Goal: Transaction & Acquisition: Purchase product/service

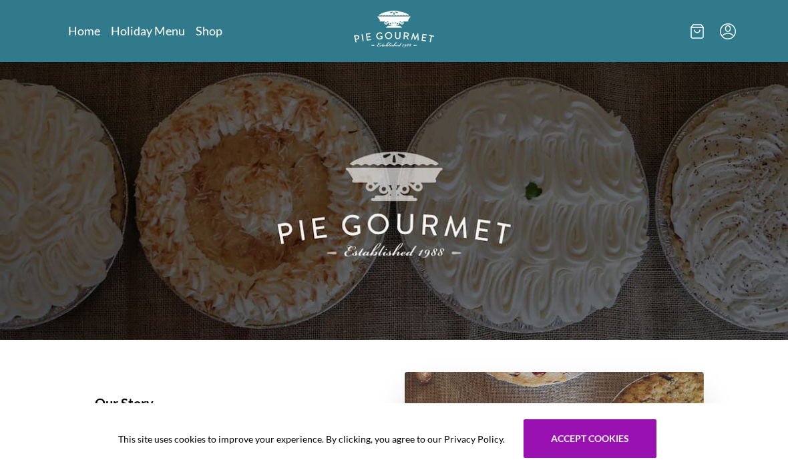
click at [141, 29] on link "Holiday Menu" at bounding box center [148, 31] width 74 height 16
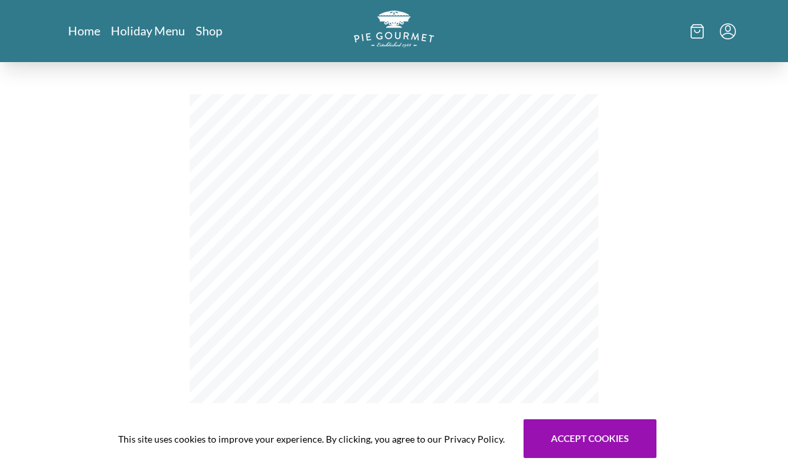
click at [212, 31] on link "Shop" at bounding box center [209, 31] width 27 height 16
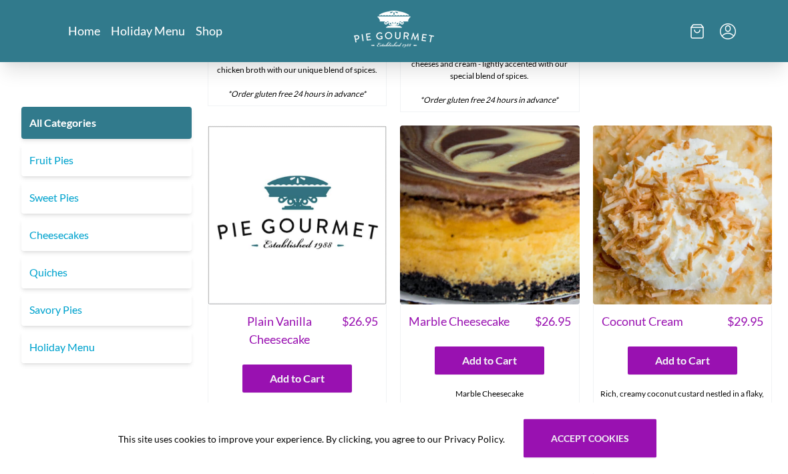
scroll to position [2083, 0]
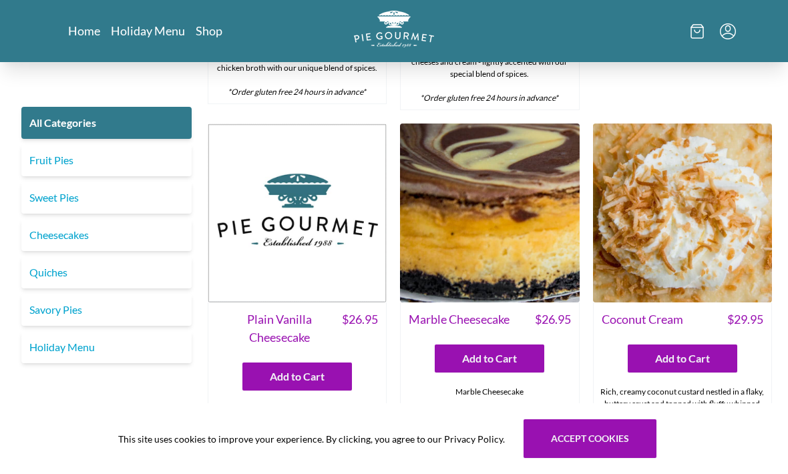
click at [34, 160] on link "Fruit Pies" at bounding box center [106, 160] width 170 height 32
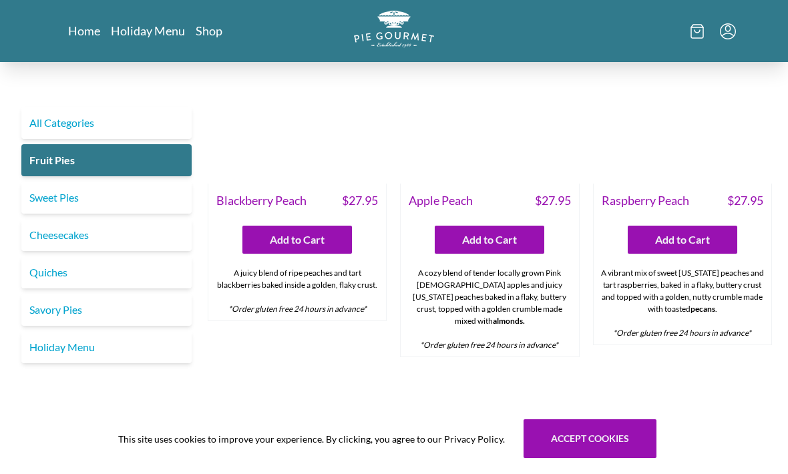
scroll to position [427, 0]
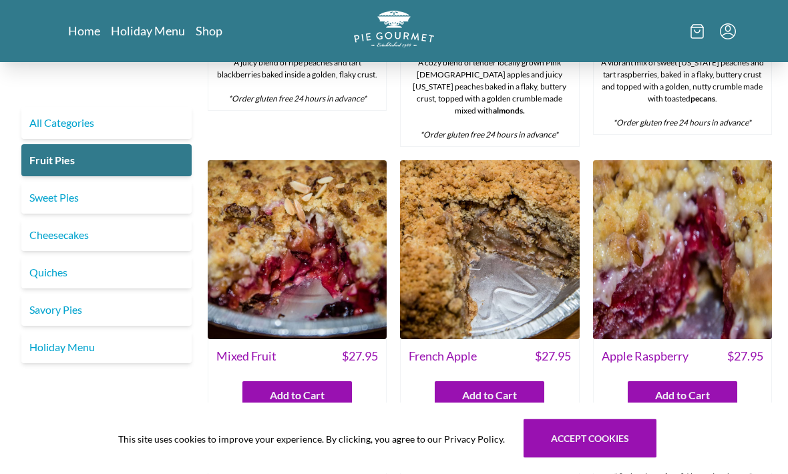
scroll to position [638, 0]
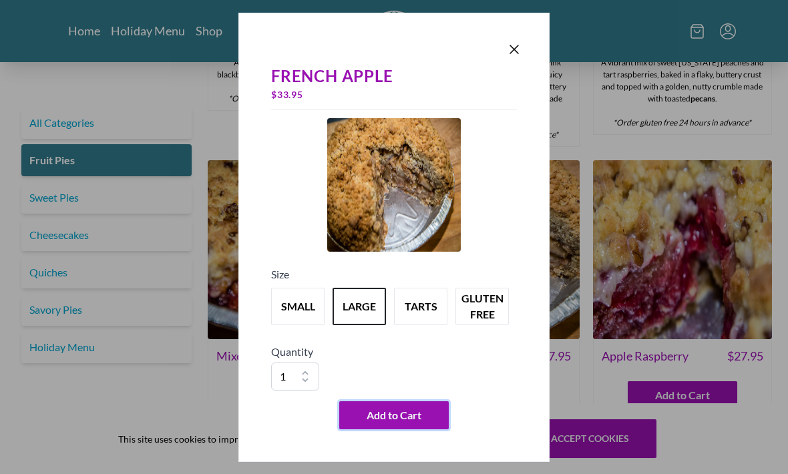
click at [393, 423] on span "Add to Cart" at bounding box center [393, 415] width 55 height 16
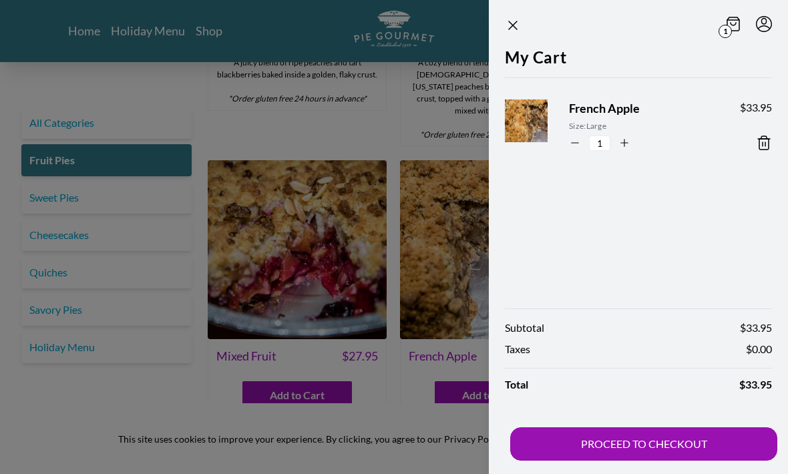
click at [654, 461] on button "PROCEED TO CHECKOUT" at bounding box center [643, 443] width 267 height 33
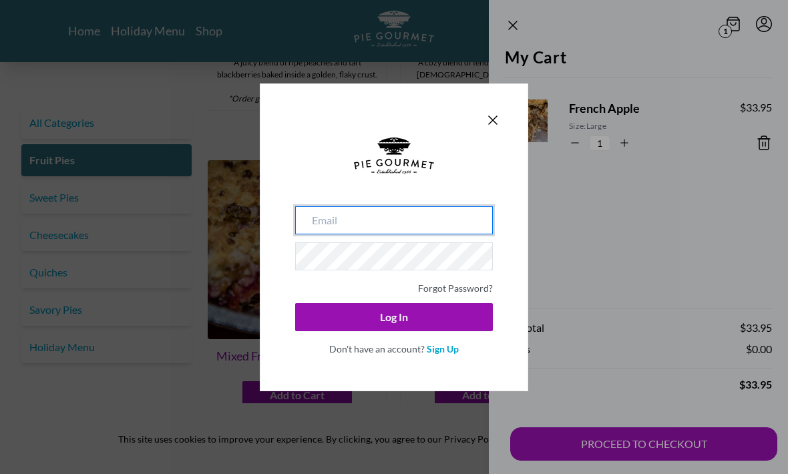
click at [395, 233] on input "email" at bounding box center [394, 220] width 198 height 28
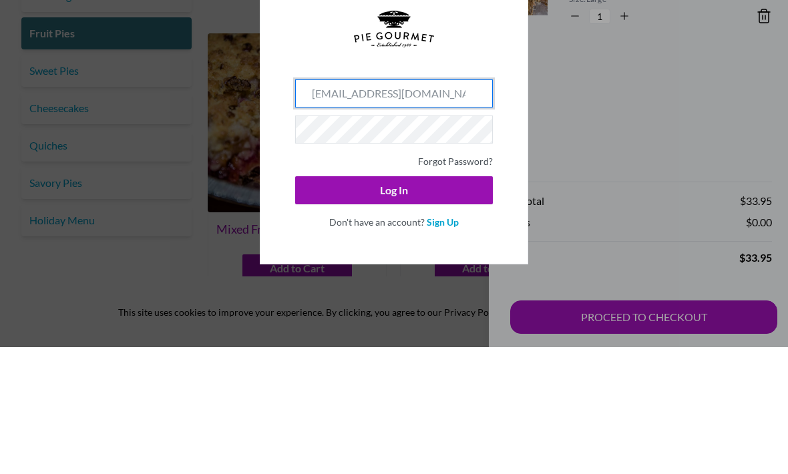
type input "[EMAIL_ADDRESS][DOMAIN_NAME]"
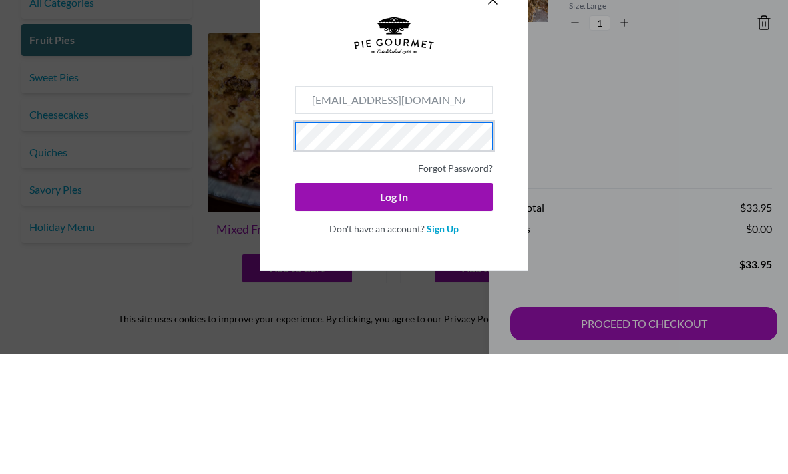
scroll to position [650, 0]
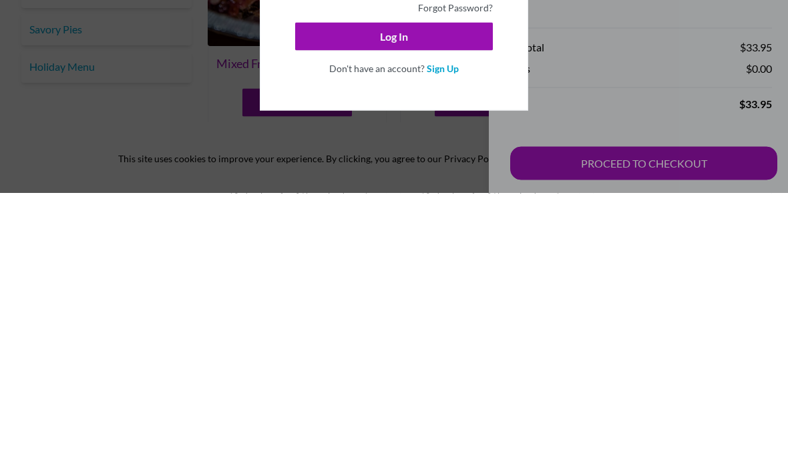
click at [435, 343] on link "Sign Up" at bounding box center [443, 348] width 32 height 11
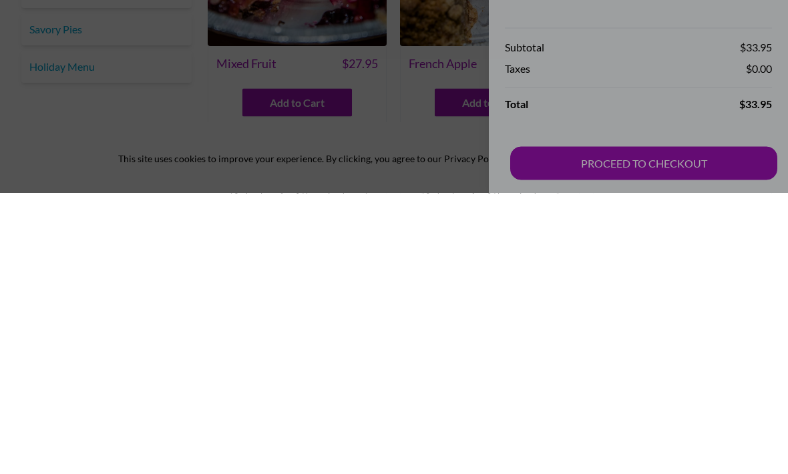
scroll to position [931, 0]
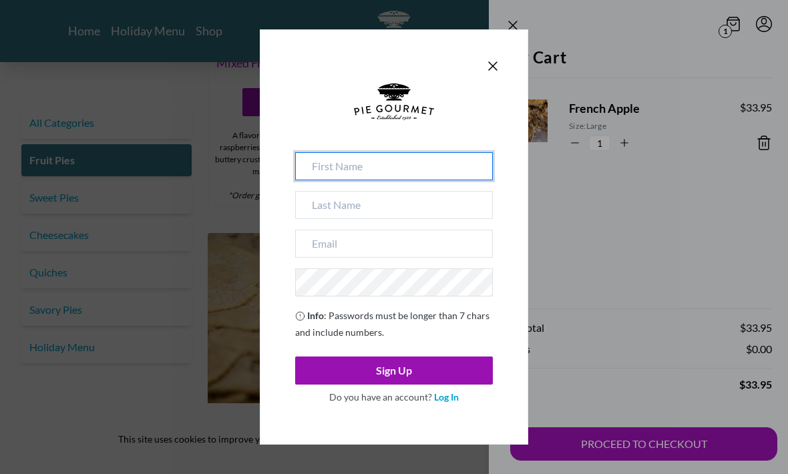
click at [398, 180] on input at bounding box center [394, 166] width 198 height 28
type input "[PERSON_NAME] [PERSON_NAME]"
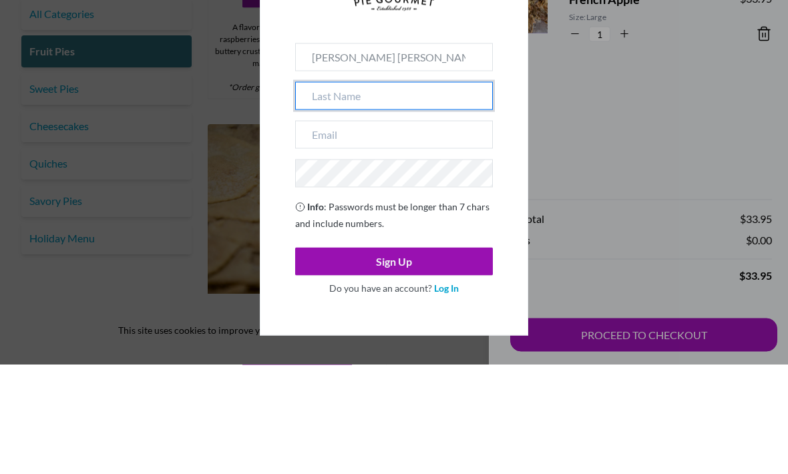
type input "[PERSON_NAME]"
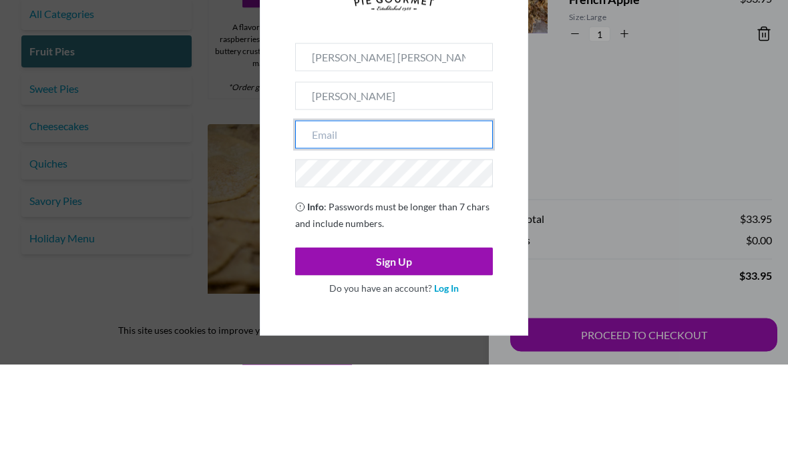
type input "[EMAIL_ADDRESS][DOMAIN_NAME]"
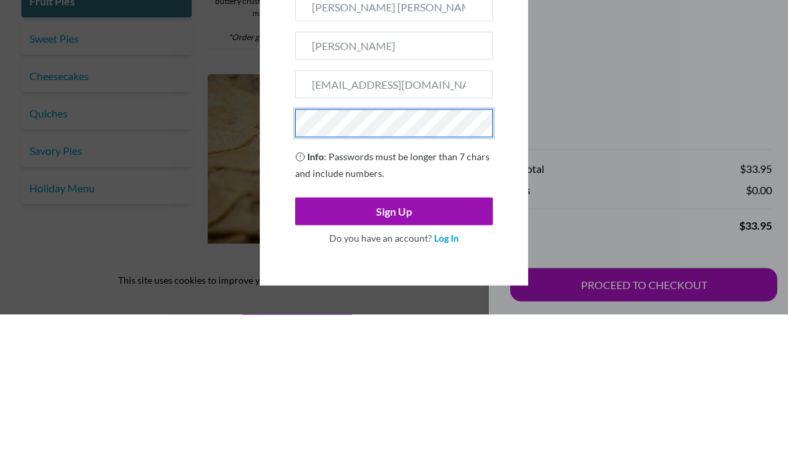
scroll to position [1090, 0]
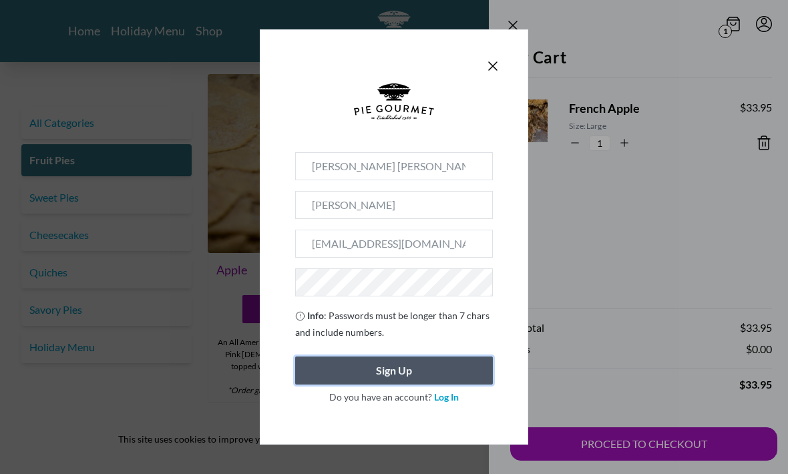
click at [405, 385] on button "Sign Up" at bounding box center [394, 370] width 198 height 28
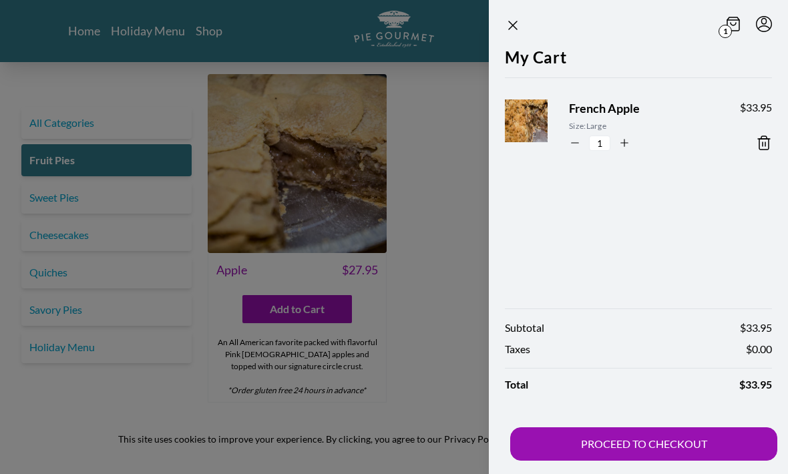
click at [650, 461] on button "PROCEED TO CHECKOUT" at bounding box center [643, 443] width 267 height 33
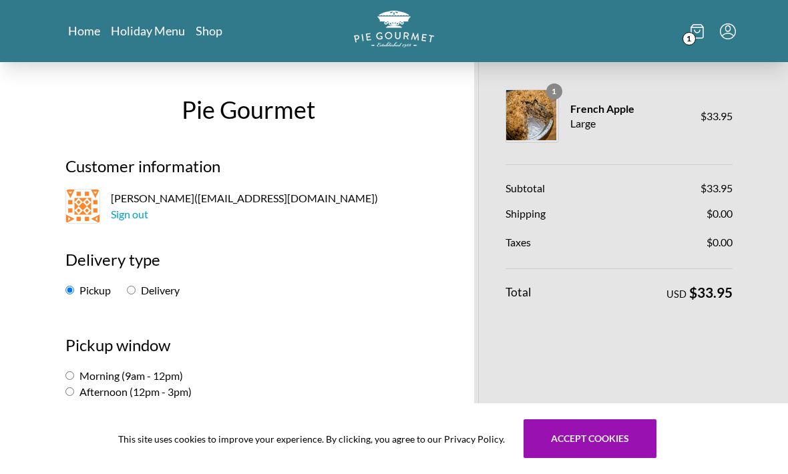
click at [70, 380] on input "Morning (9am - 12pm)" at bounding box center [69, 375] width 9 height 9
radio input "true"
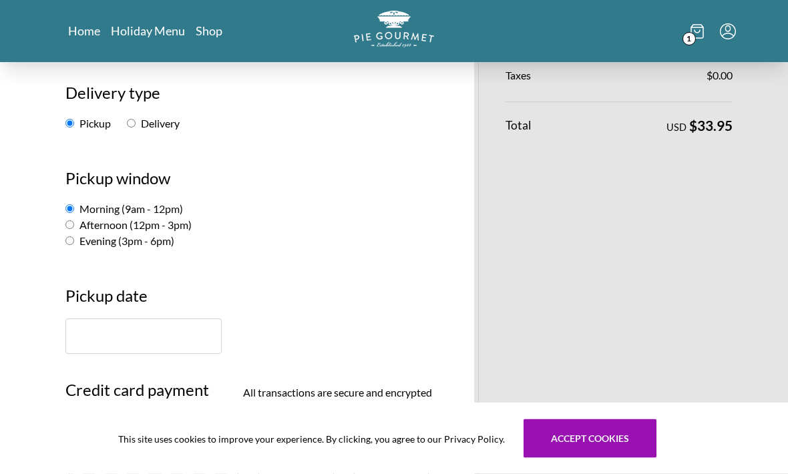
click at [89, 345] on input "text" at bounding box center [143, 336] width 156 height 35
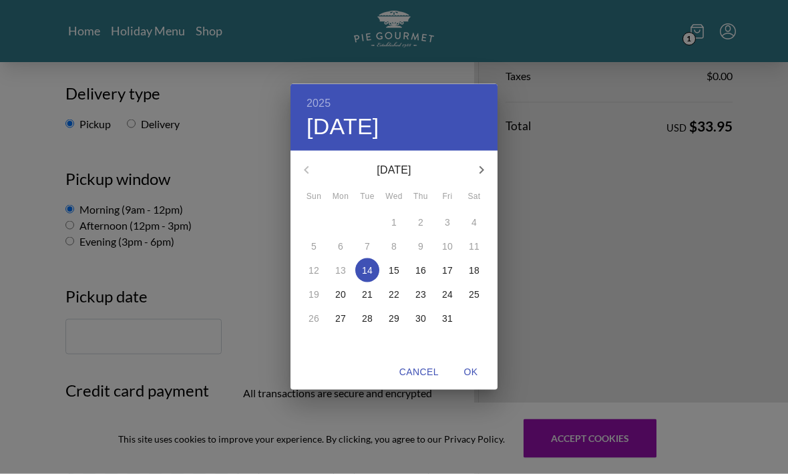
scroll to position [167, 0]
click at [510, 276] on div "2025 Tue, Oct [DATE] Mon Tue Wed Thu Fri Sat 28 29 30 1 2 3 4 5 6 7 8 9 10 11 1…" at bounding box center [394, 237] width 788 height 474
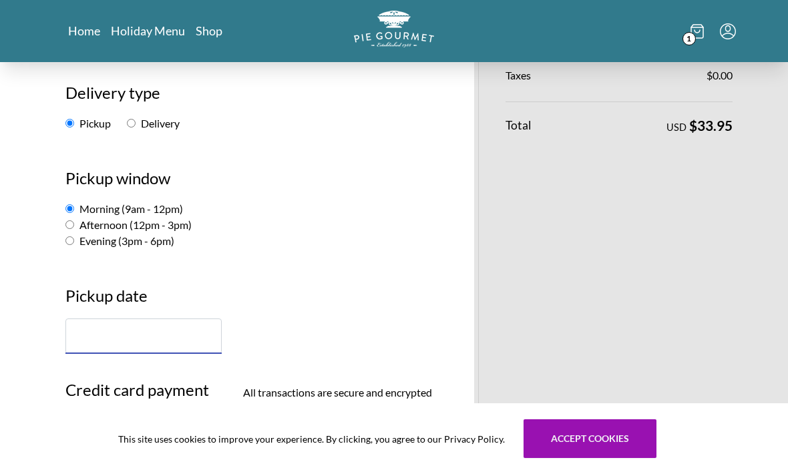
click at [82, 332] on input "text" at bounding box center [143, 335] width 156 height 35
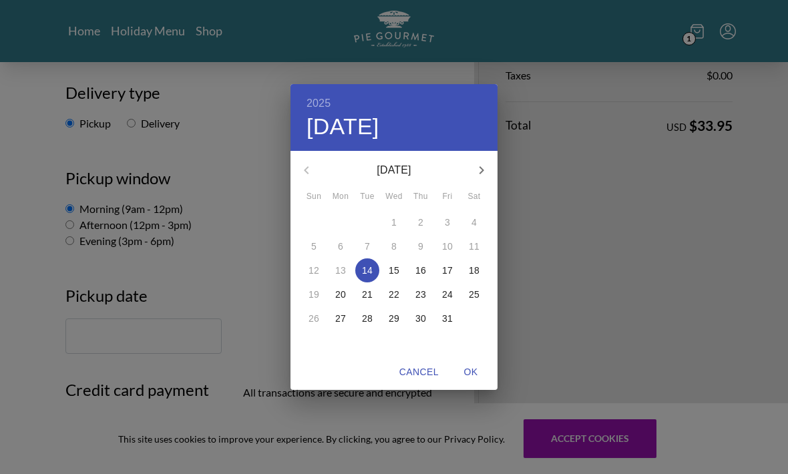
click at [478, 274] on p "18" at bounding box center [474, 270] width 11 height 13
click at [28, 265] on div "2025 Sat, Oct [DATE] Mon Tue Wed Thu Fri Sat 28 29 30 1 2 3 4 5 6 7 8 9 10 11 1…" at bounding box center [394, 237] width 788 height 474
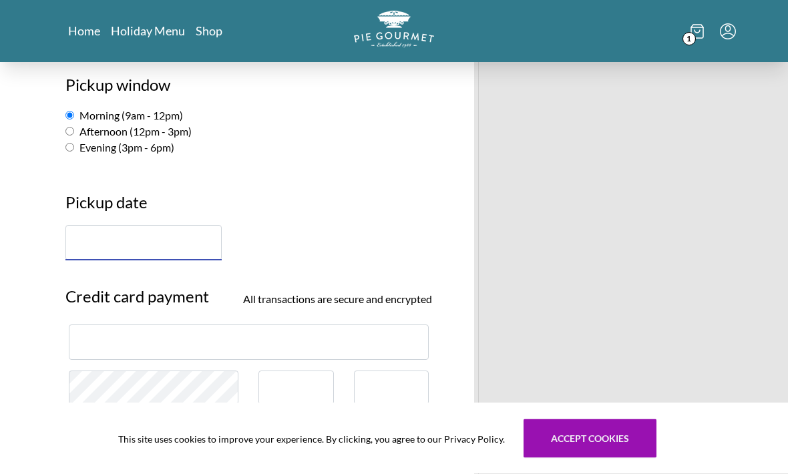
scroll to position [261, 0]
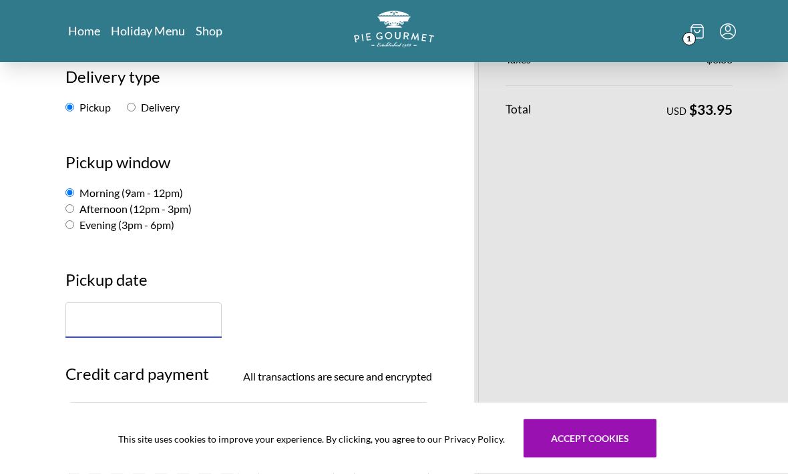
click at [82, 322] on input "text" at bounding box center [143, 320] width 156 height 35
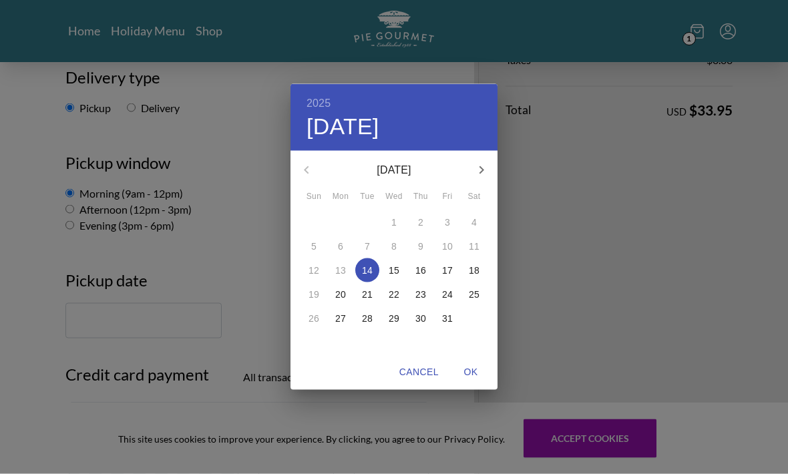
scroll to position [183, 0]
click at [473, 282] on button "18" at bounding box center [474, 270] width 24 height 24
click at [479, 381] on span "OK" at bounding box center [471, 372] width 32 height 17
type input "[DATE]"
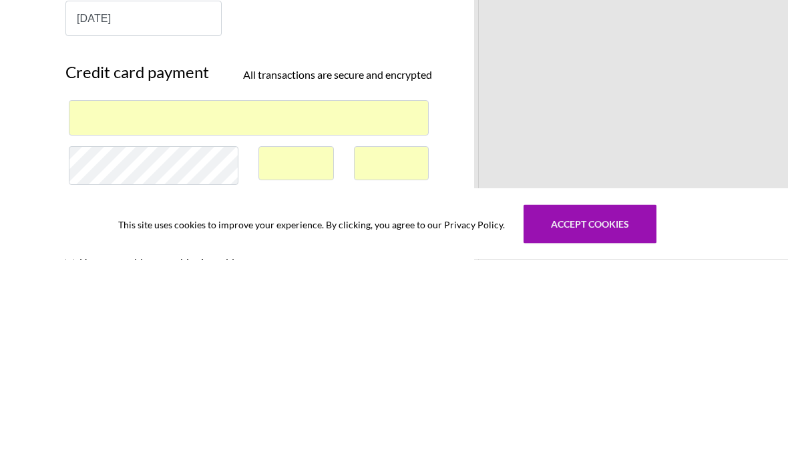
scroll to position [271, 0]
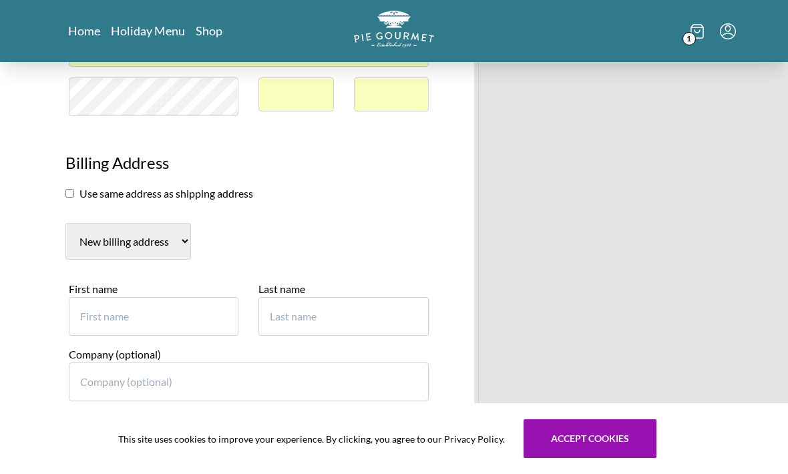
scroll to position [553, 0]
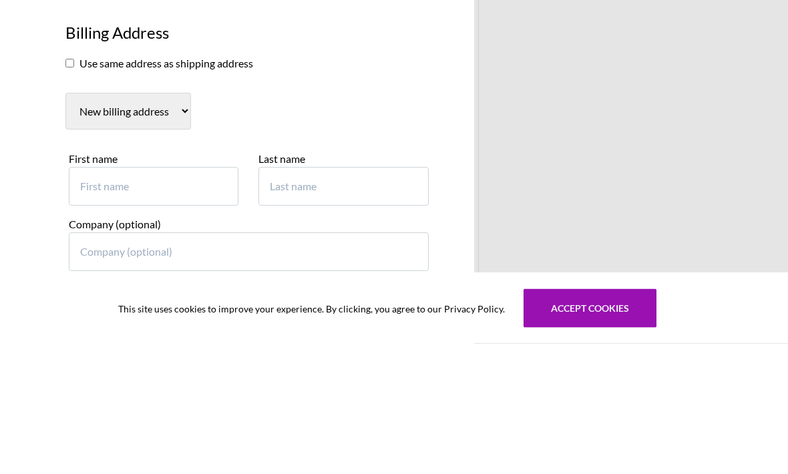
click at [68, 190] on input "checkbox" at bounding box center [69, 194] width 9 height 9
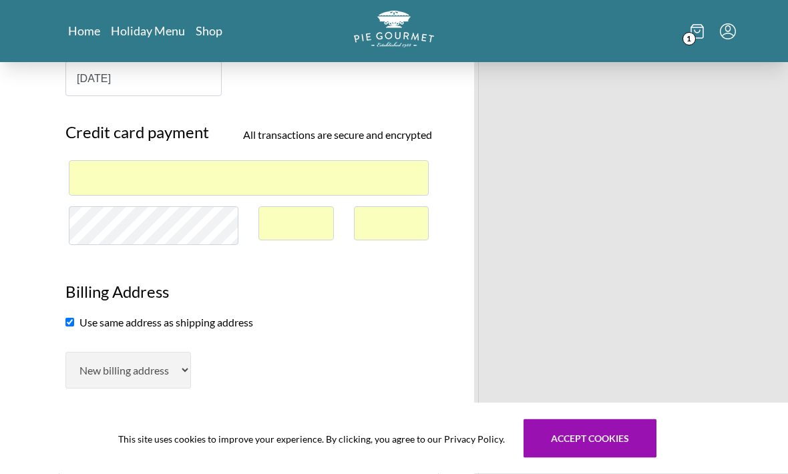
scroll to position [489, 0]
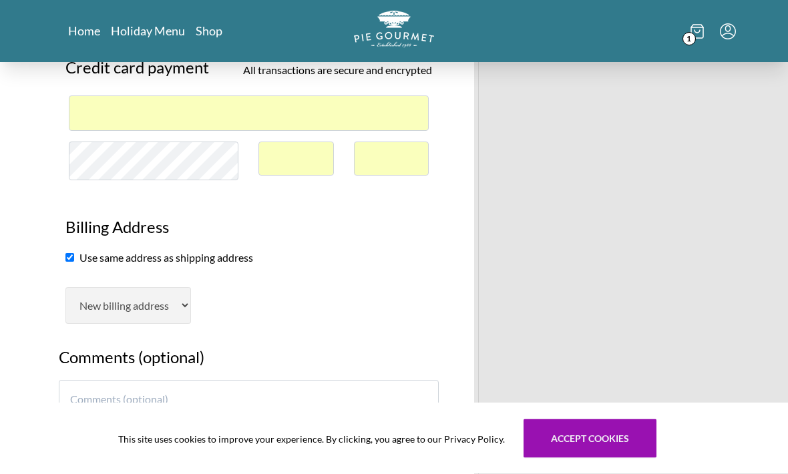
click at [70, 261] on input "checkbox" at bounding box center [69, 258] width 9 height 9
checkbox input "false"
select select "AL"
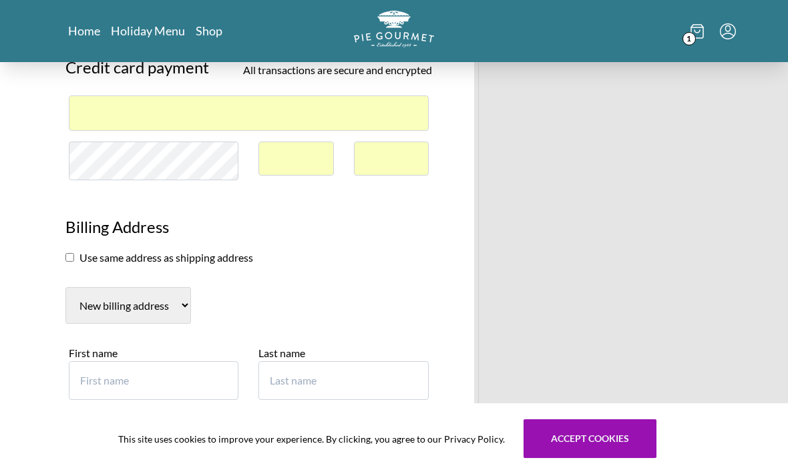
click at [90, 361] on input "First name" at bounding box center [154, 380] width 170 height 39
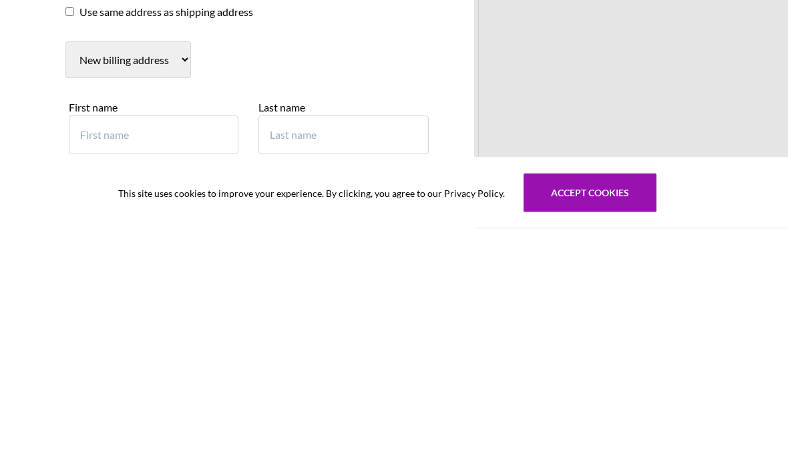
type input "[PERSON_NAME] [PERSON_NAME]"
type input "[PERSON_NAME]"
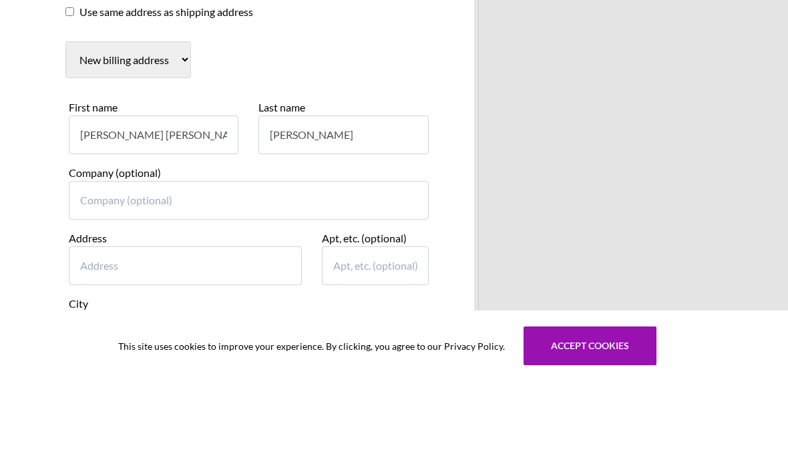
scroll to position [644, 0]
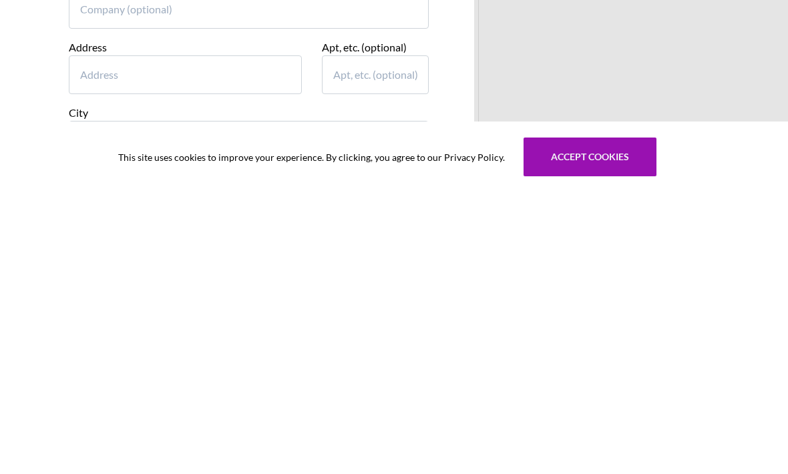
click at [85, 337] on input "Address" at bounding box center [185, 356] width 233 height 39
type input "[STREET_ADDRESS]"
type input "Fairfax"
select select "VA"
type input "22032"
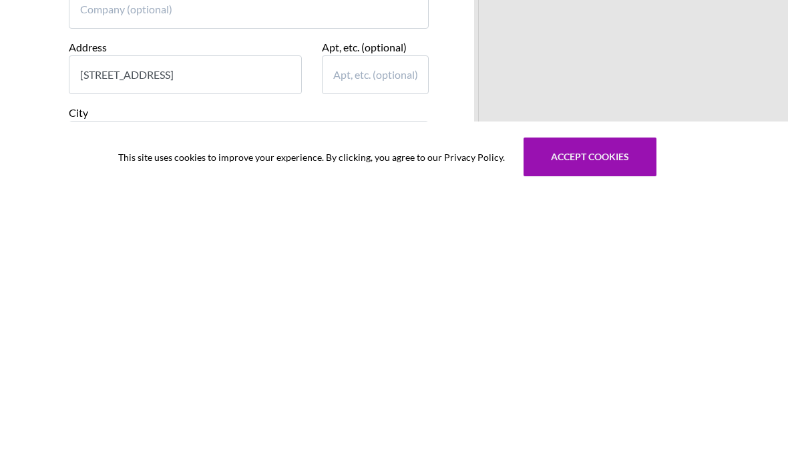
scroll to position [780, 0]
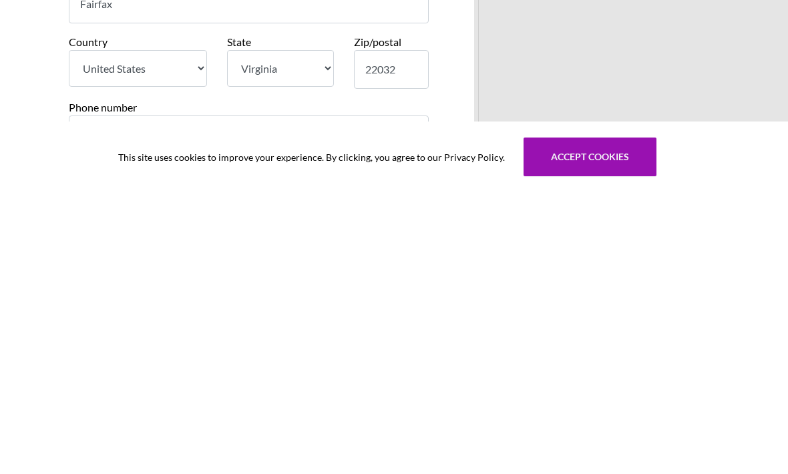
type input "703"
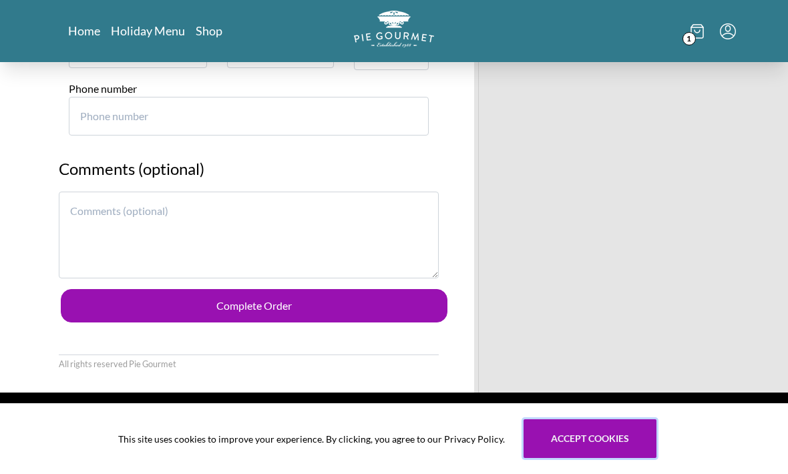
scroll to position [1085, 0]
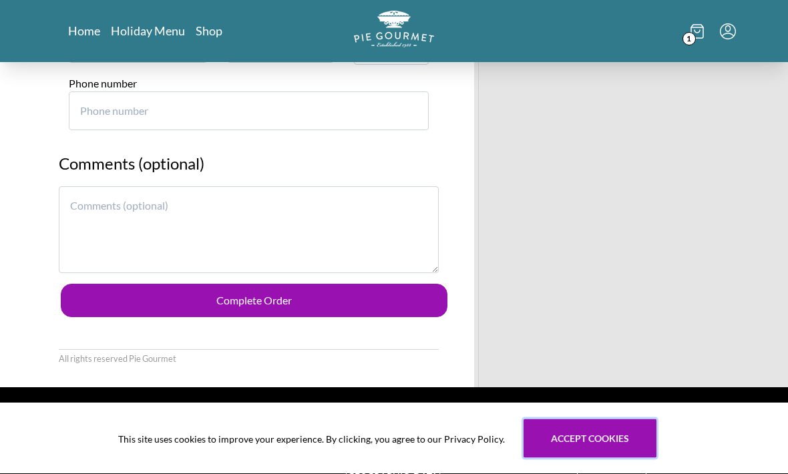
click at [270, 288] on button "Complete Order" at bounding box center [254, 300] width 387 height 33
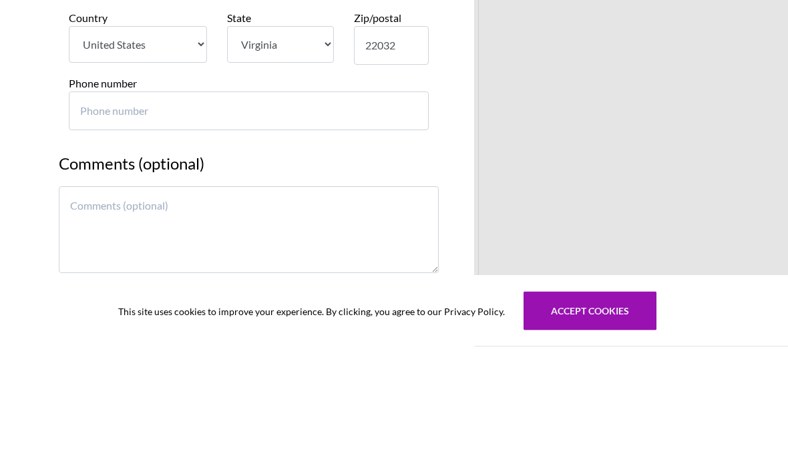
scroll to position [953, 0]
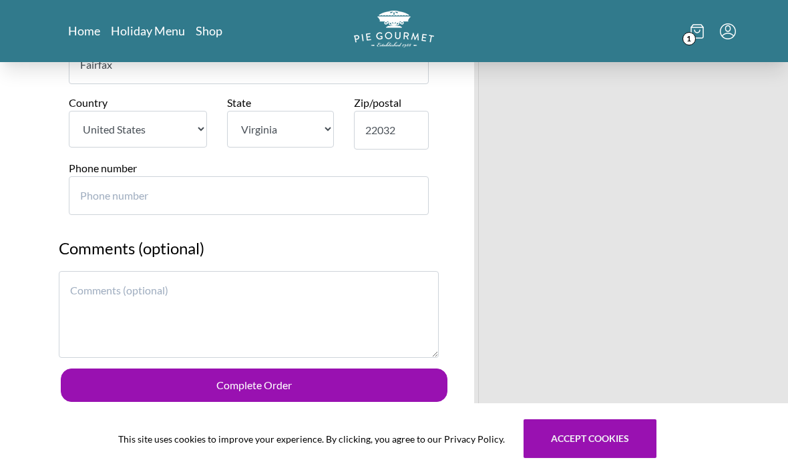
click at [76, 283] on textarea at bounding box center [249, 314] width 380 height 87
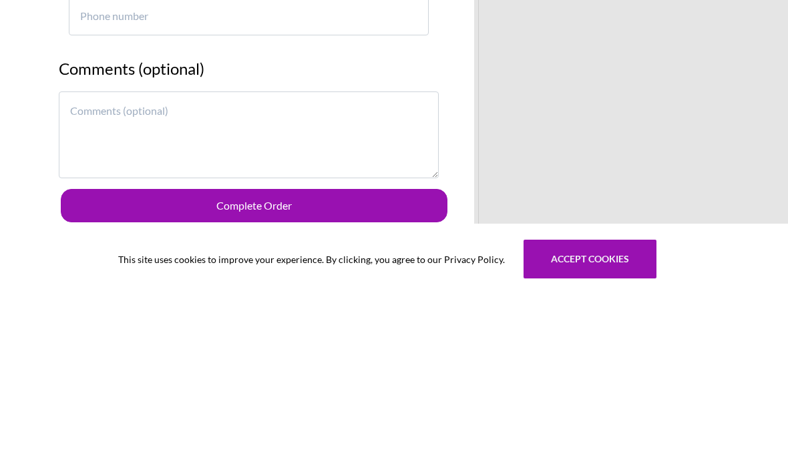
click at [79, 368] on button "Complete Order" at bounding box center [254, 384] width 387 height 33
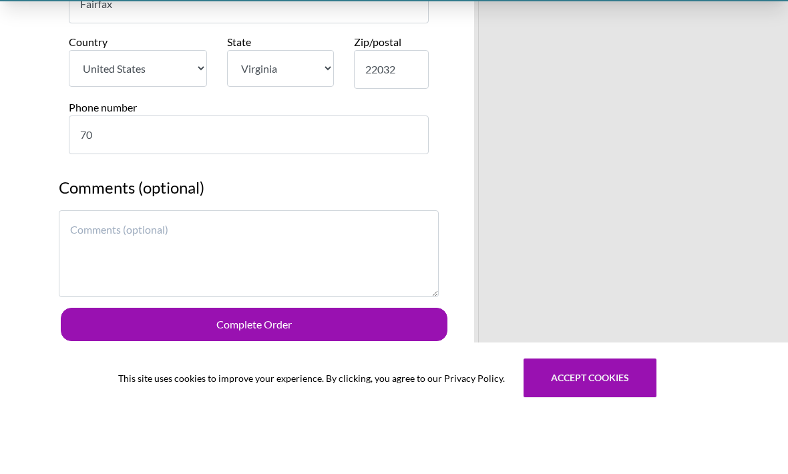
type input "7"
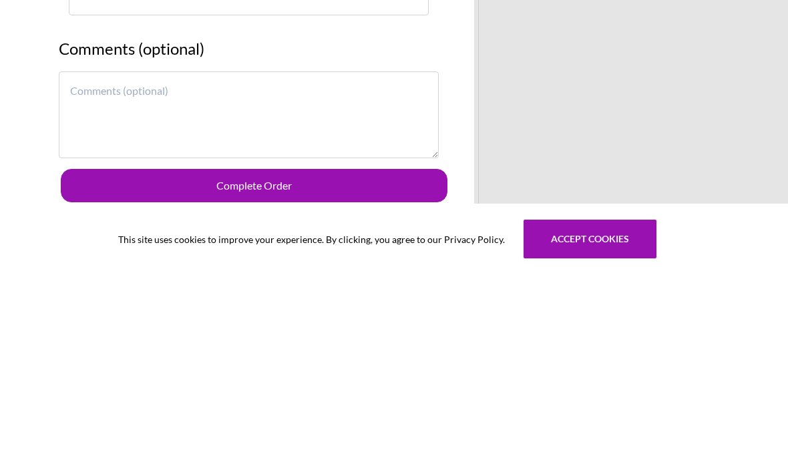
type input "7033628178"
click at [113, 368] on button "Complete Order" at bounding box center [254, 384] width 387 height 33
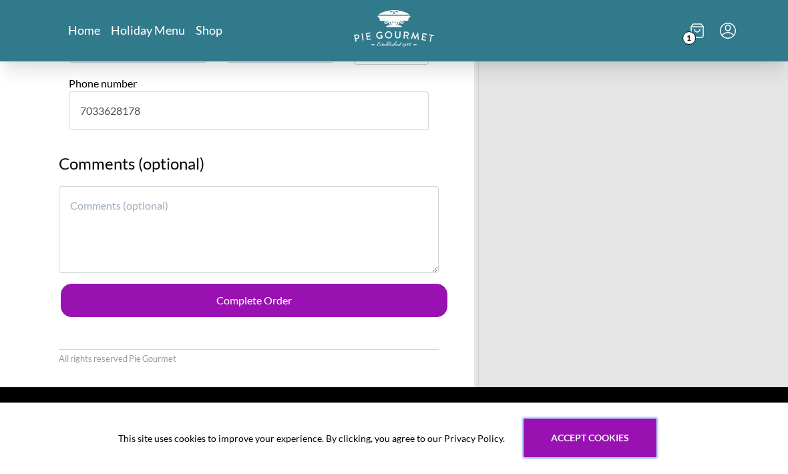
click at [611, 458] on button "Accept cookies" at bounding box center [589, 438] width 133 height 39
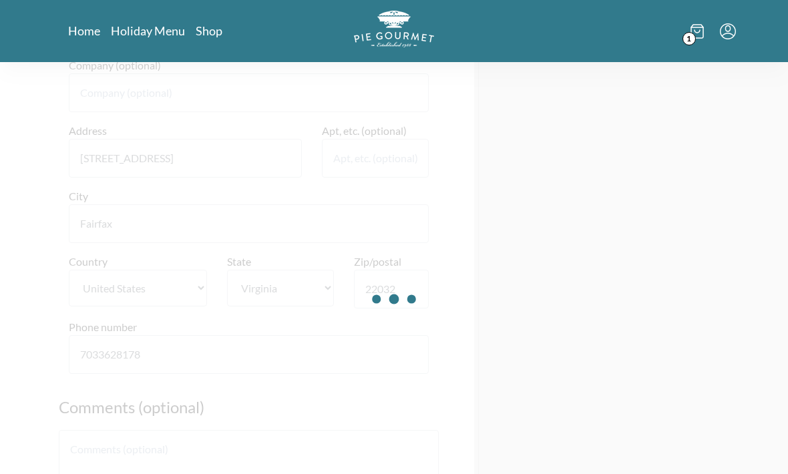
scroll to position [842, 0]
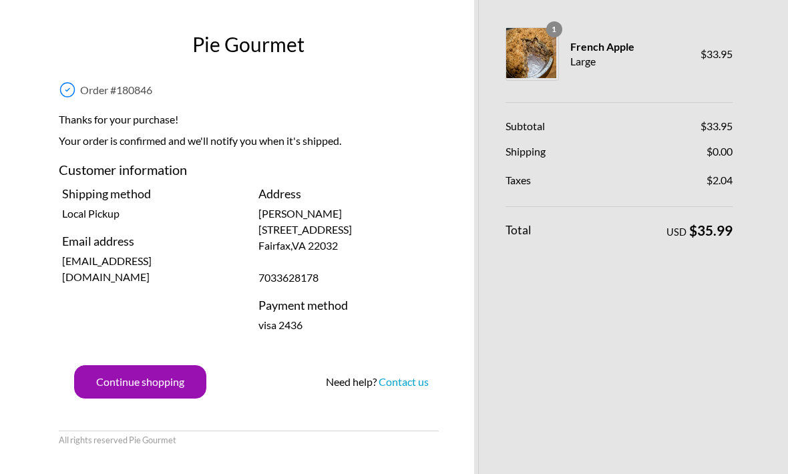
click at [403, 386] on link "Contact us" at bounding box center [404, 381] width 50 height 13
